Goal: Go to known website: Access a specific website the user already knows

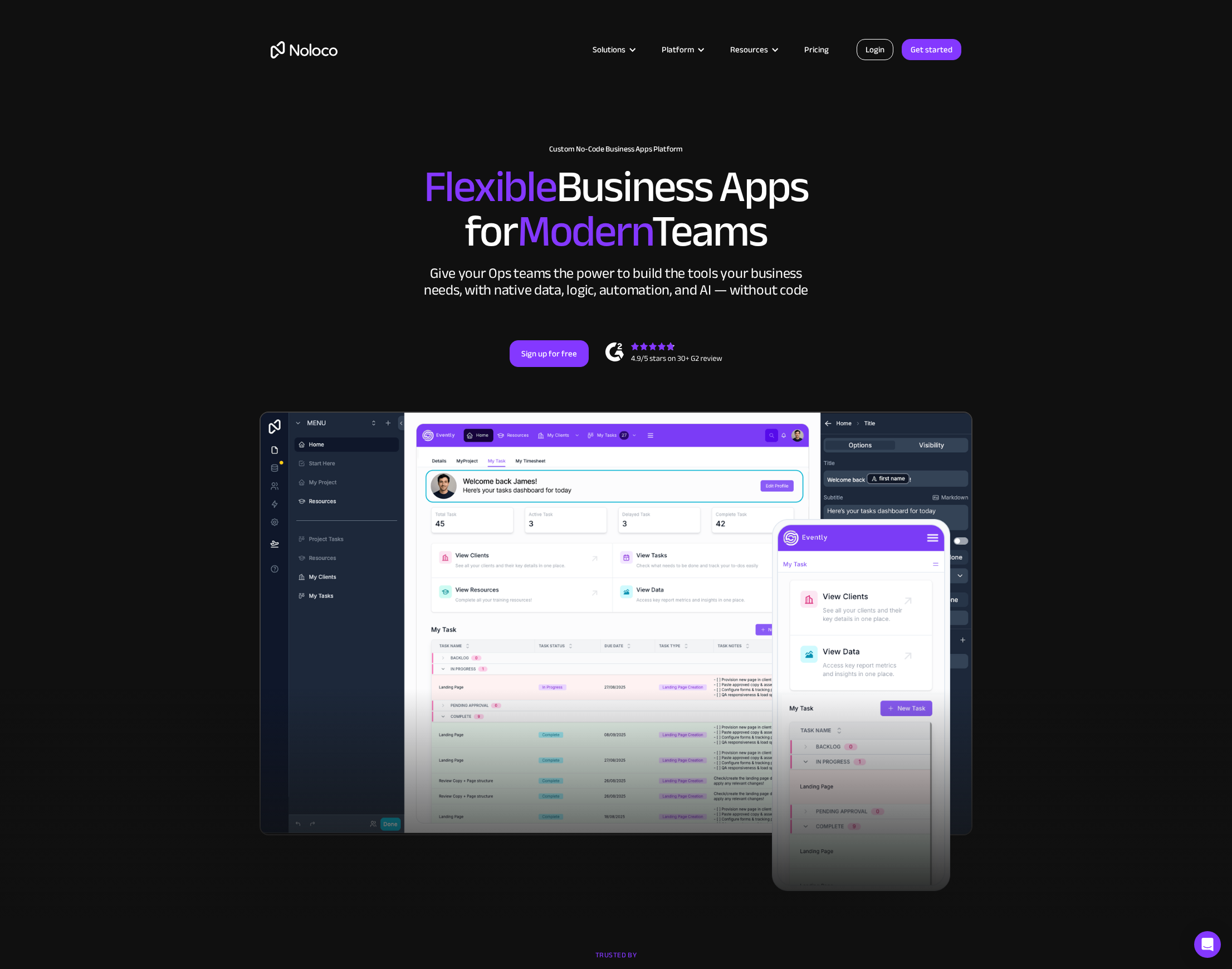
click at [884, 51] on link "Login" at bounding box center [875, 49] width 37 height 21
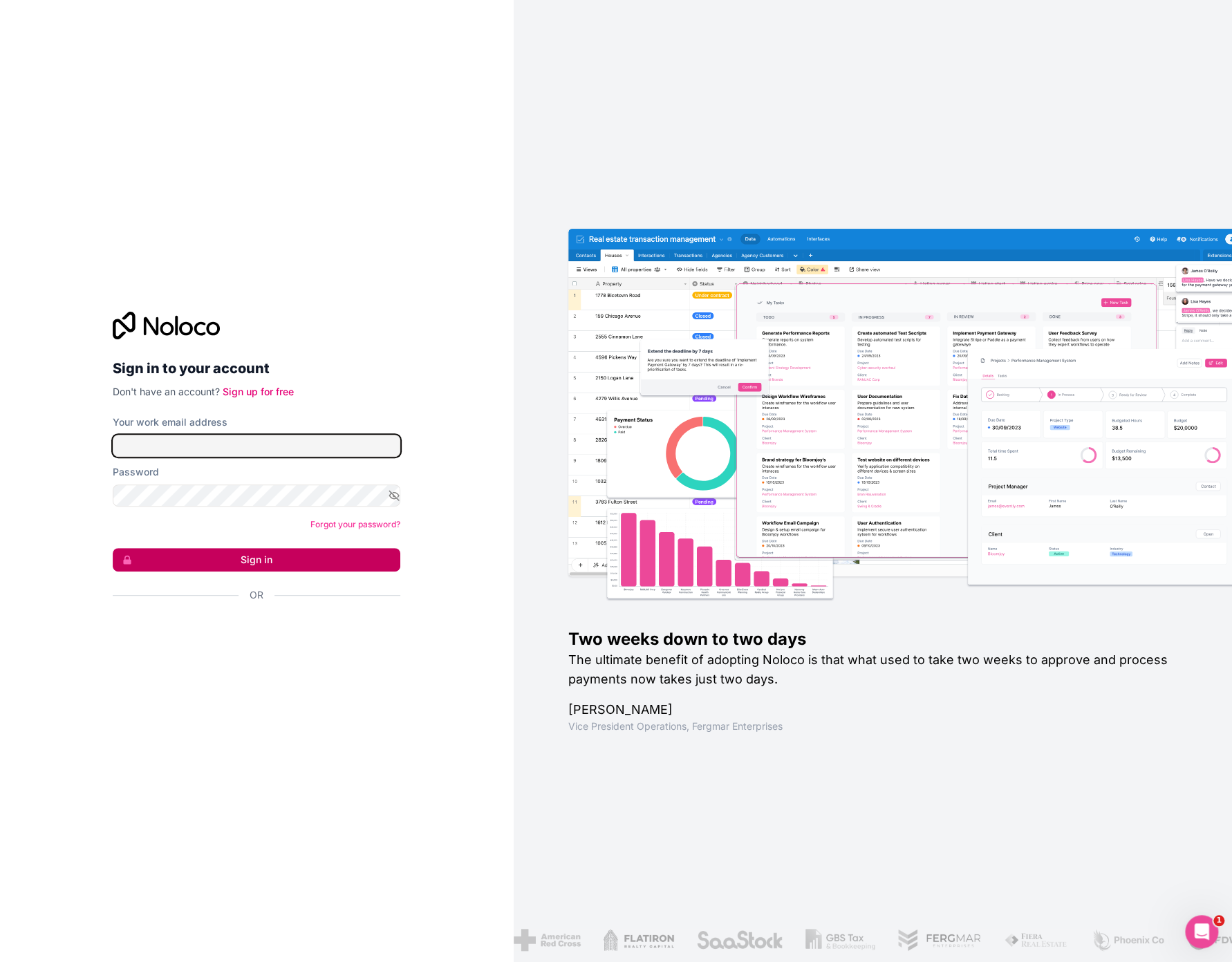
type input "[EMAIL_ADDRESS][DOMAIN_NAME]"
click at [247, 562] on button "Sign in" at bounding box center [256, 559] width 287 height 23
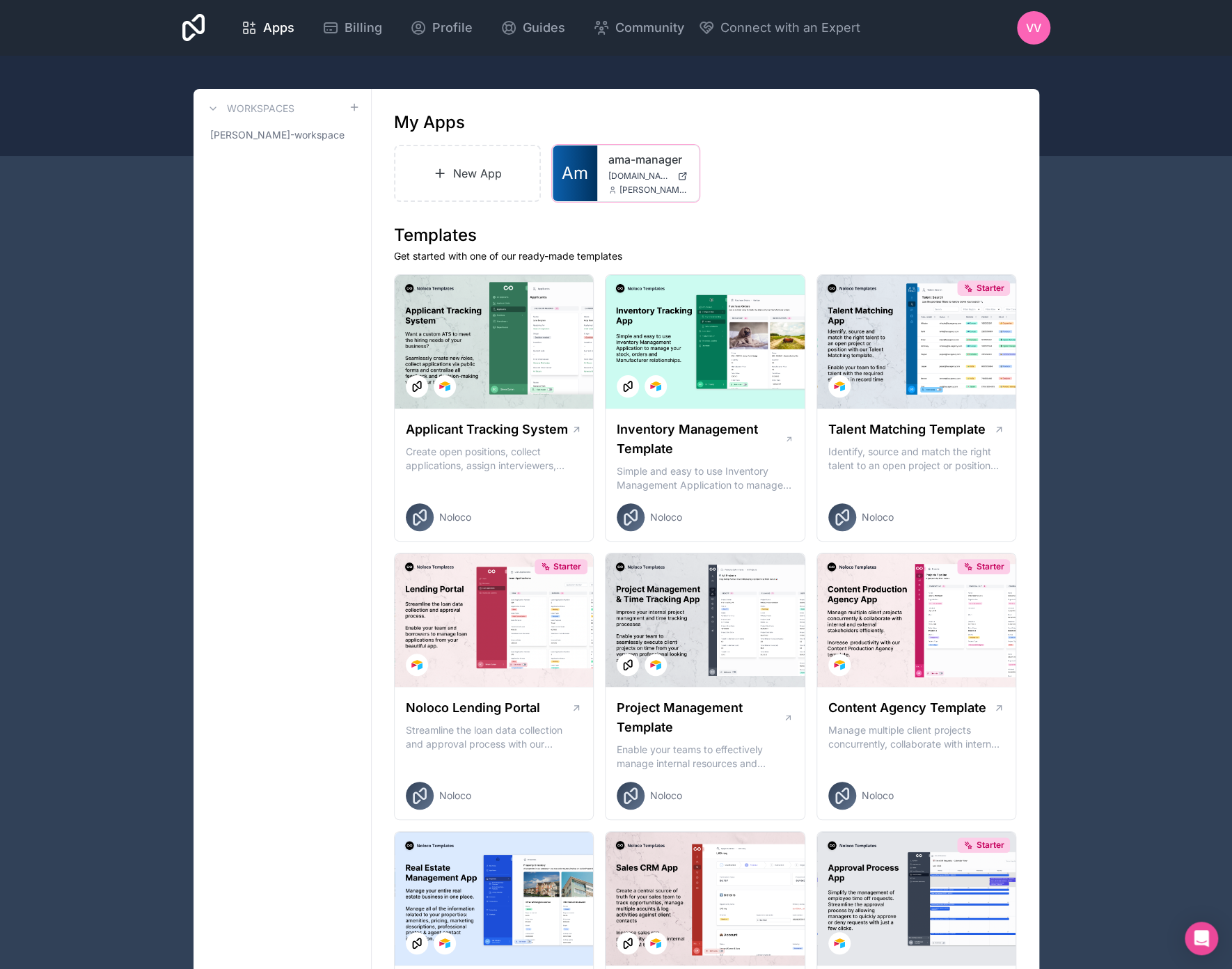
click at [626, 147] on div "ama-manager ama-manager.automedia.de dimitri@automedia.de" at bounding box center [648, 173] width 102 height 56
click at [621, 151] on link "ama-manager" at bounding box center [648, 159] width 79 height 17
